Goal: Transaction & Acquisition: Purchase product/service

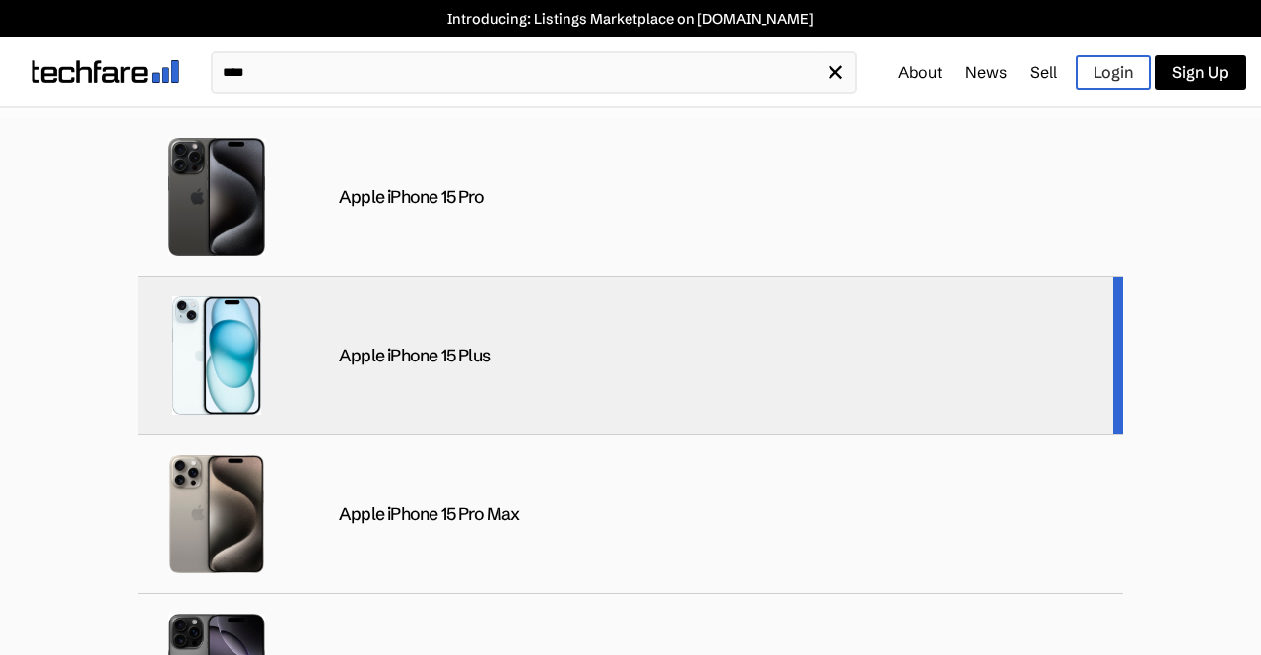
type input "****"
click at [426, 336] on div "Apple iPhone 15 Plus" at bounding box center [630, 356] width 985 height 159
click at [419, 336] on div "Apple iPhone 15 Plus" at bounding box center [630, 356] width 985 height 159
click at [745, 413] on div "Apple iPhone 15 Plus" at bounding box center [630, 356] width 985 height 159
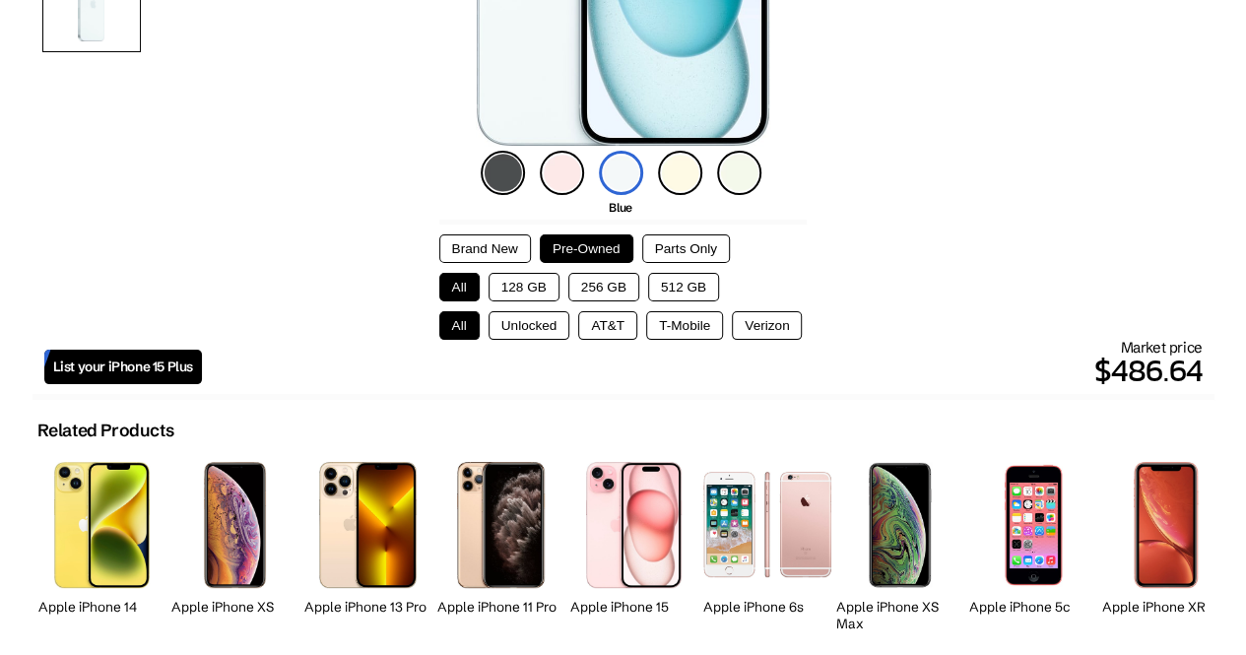
click at [596, 279] on button "256 GB" at bounding box center [603, 287] width 71 height 29
click at [548, 327] on button "Unlocked" at bounding box center [529, 325] width 82 height 29
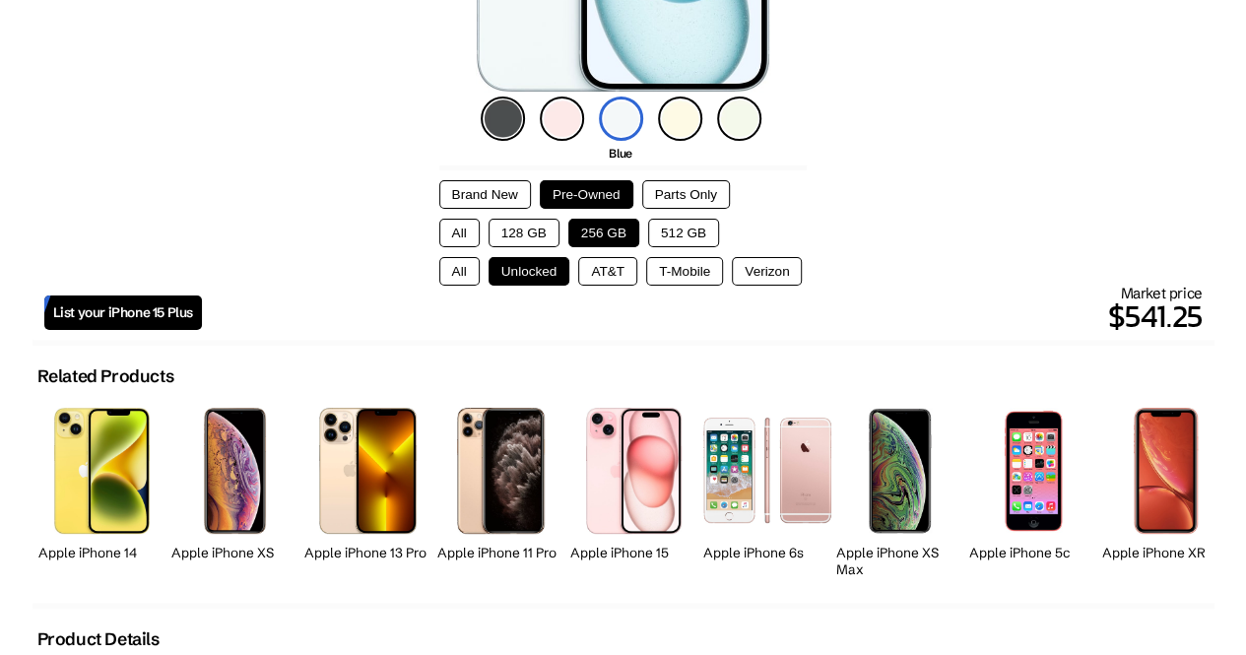
scroll to position [561, 0]
